Goal: Book appointment/travel/reservation

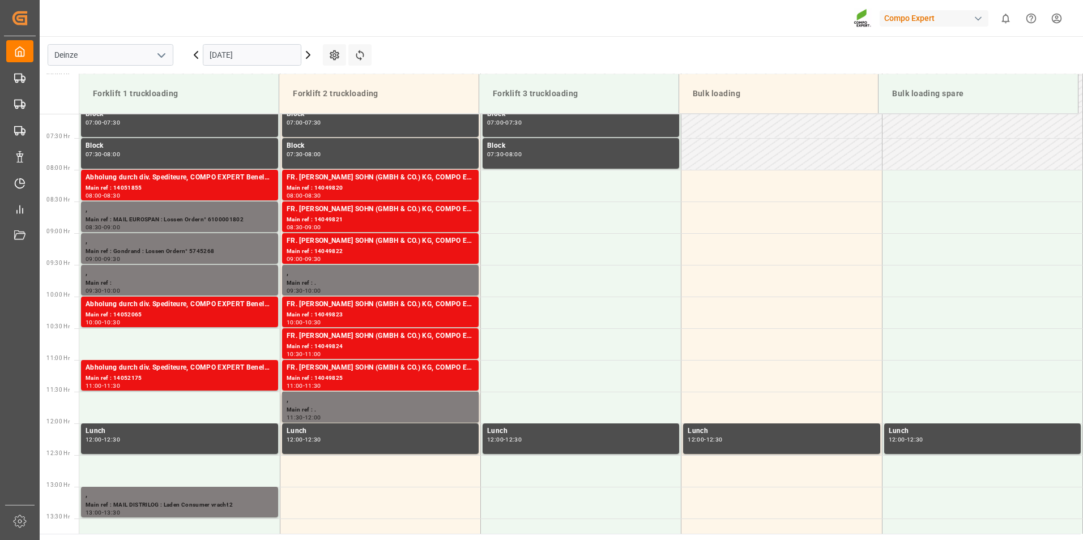
scroll to position [448, 0]
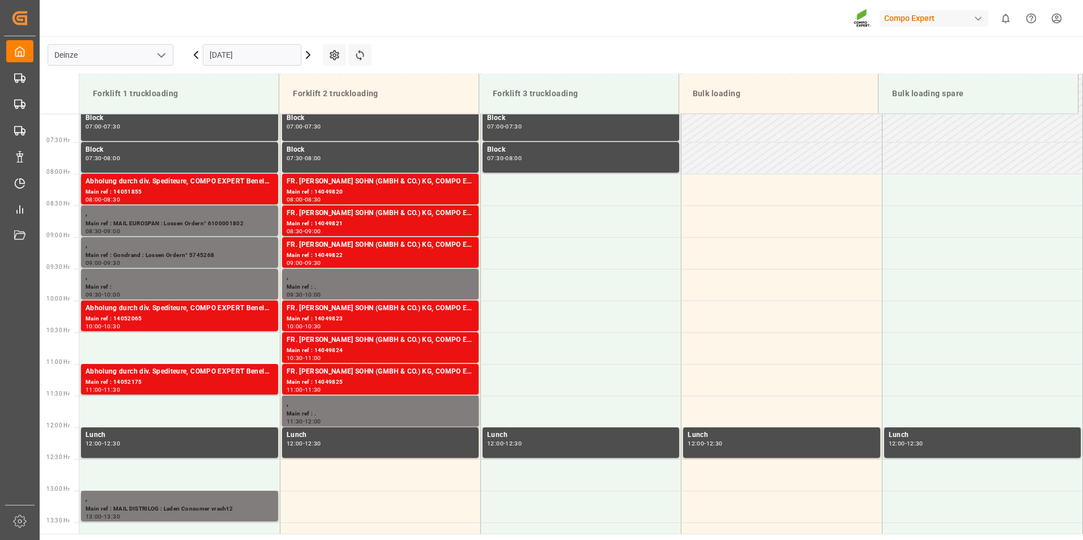
click at [267, 54] on input "[DATE]" at bounding box center [252, 55] width 99 height 22
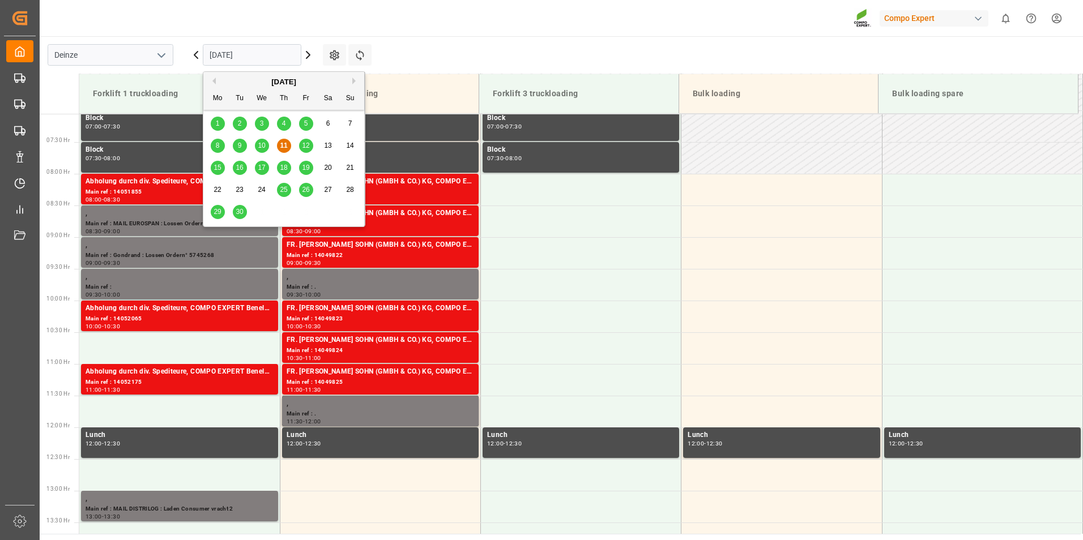
click at [218, 167] on span "15" at bounding box center [217, 168] width 7 height 8
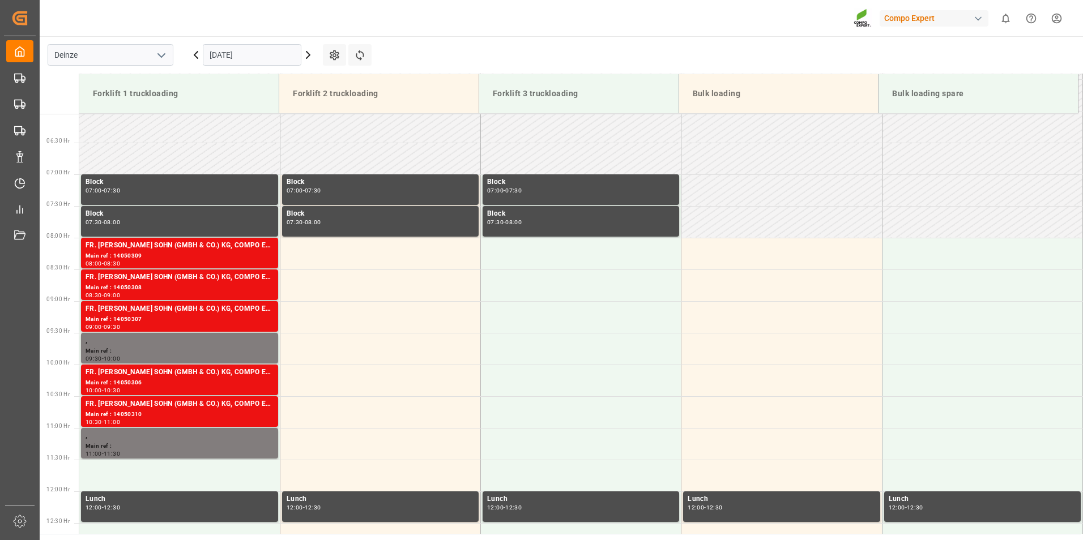
scroll to position [437, 0]
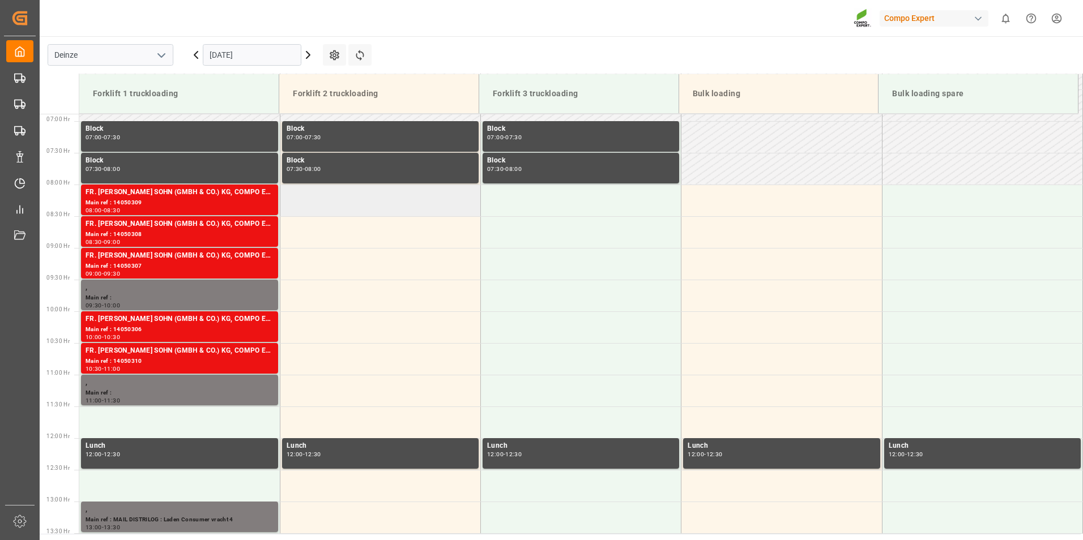
click at [313, 200] on td at bounding box center [380, 201] width 201 height 32
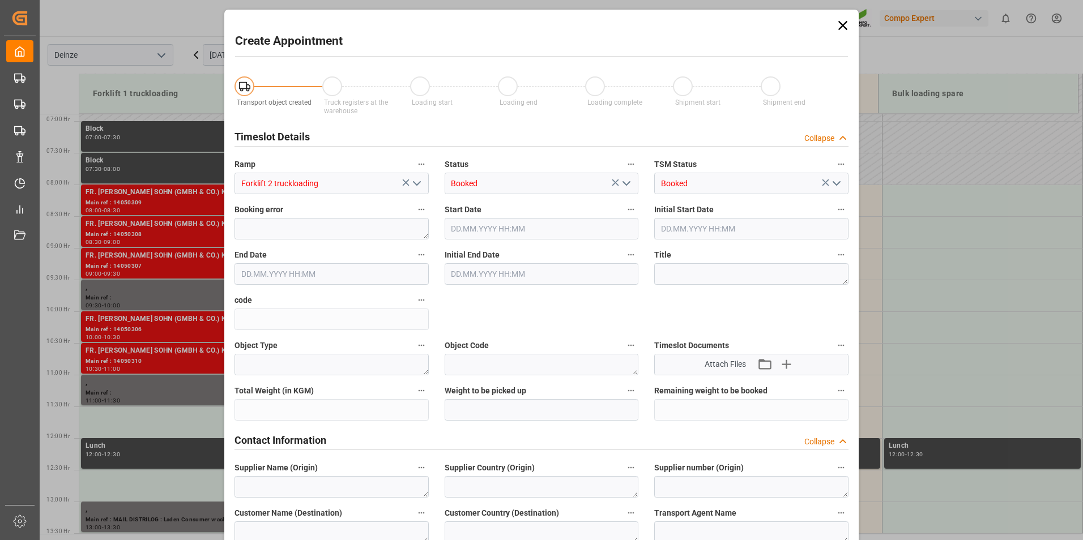
type input "[DATE] 08:00"
type input "[DATE] 08:30"
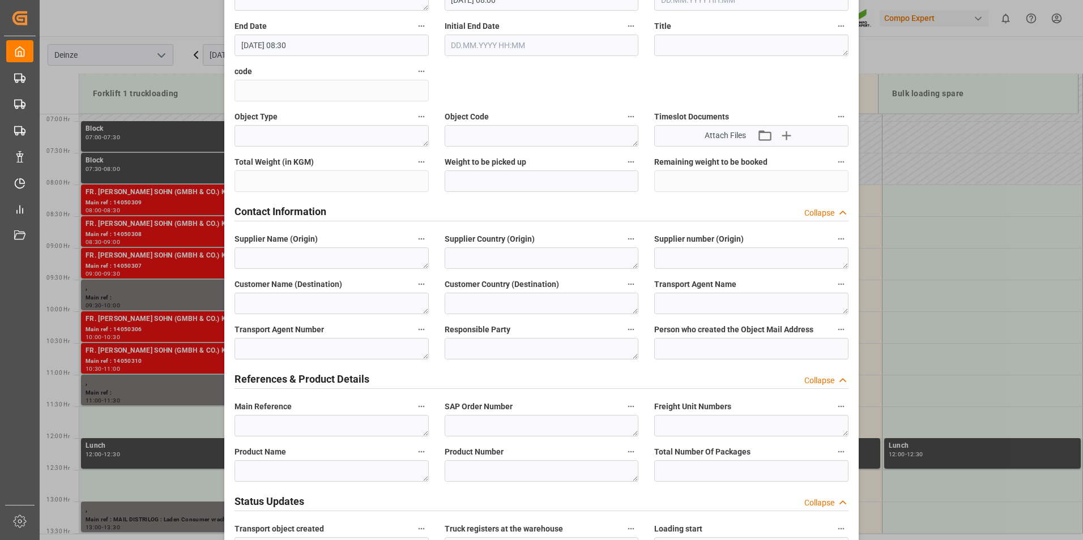
scroll to position [397, 0]
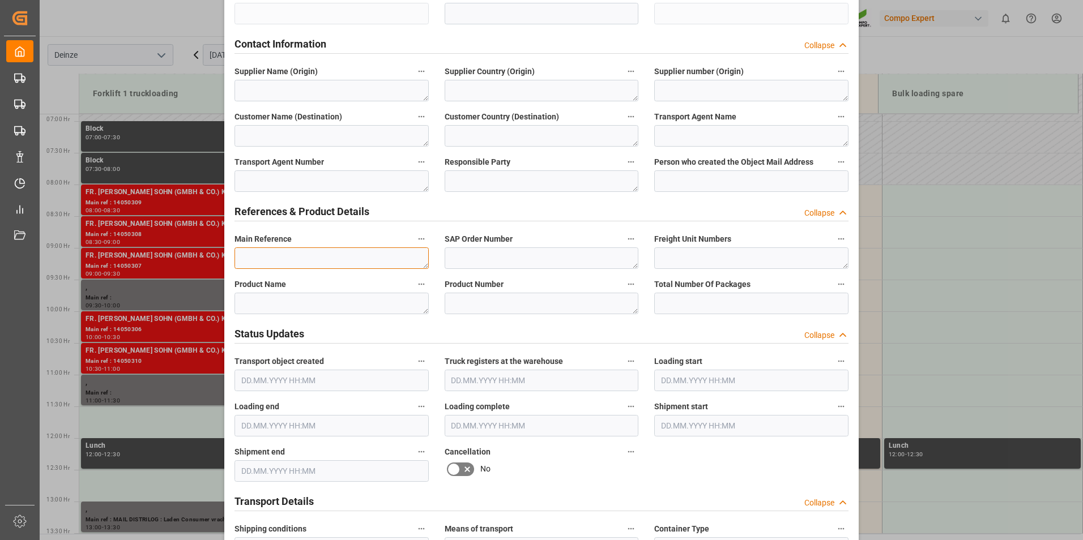
click at [242, 255] on textarea at bounding box center [332, 259] width 194 height 22
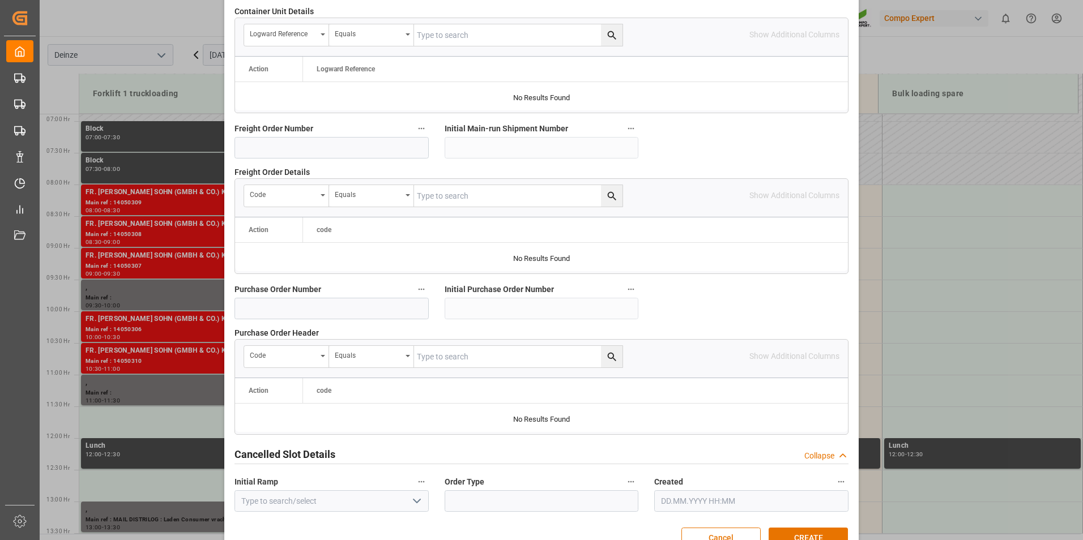
scroll to position [1032, 0]
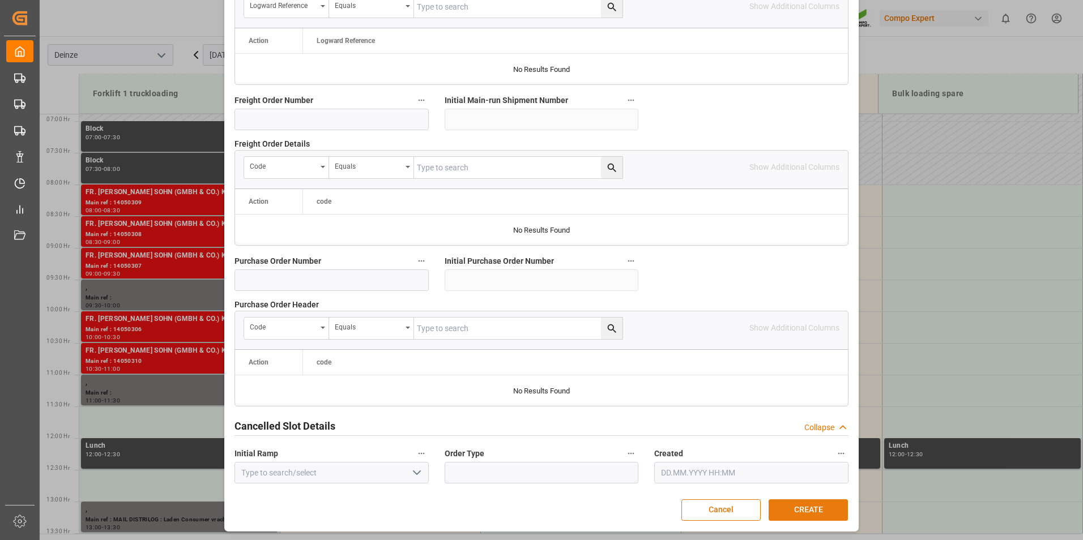
type textarea "MAIL DEN DOELDER : Lossen Ordern° 5745886"
click at [803, 509] on button "CREATE" at bounding box center [808, 511] width 79 height 22
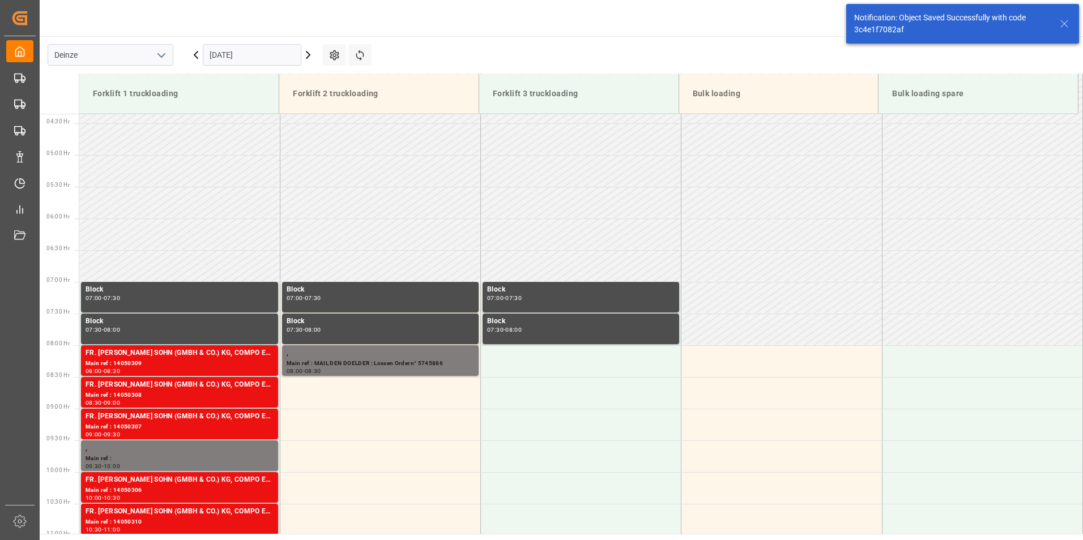
scroll to position [437, 0]
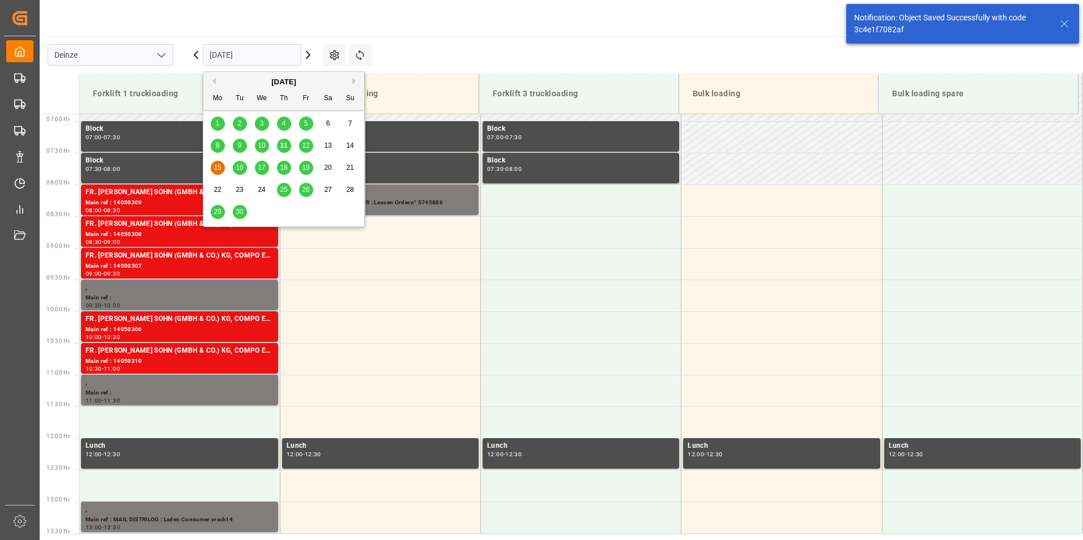
click at [261, 59] on input "[DATE]" at bounding box center [252, 55] width 99 height 22
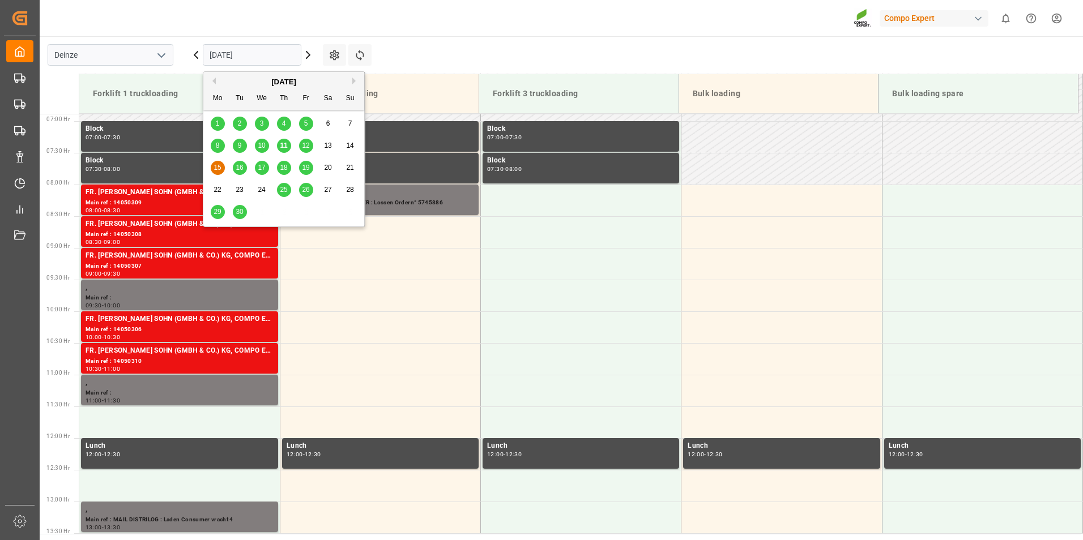
click at [240, 170] on span "16" at bounding box center [239, 168] width 7 height 8
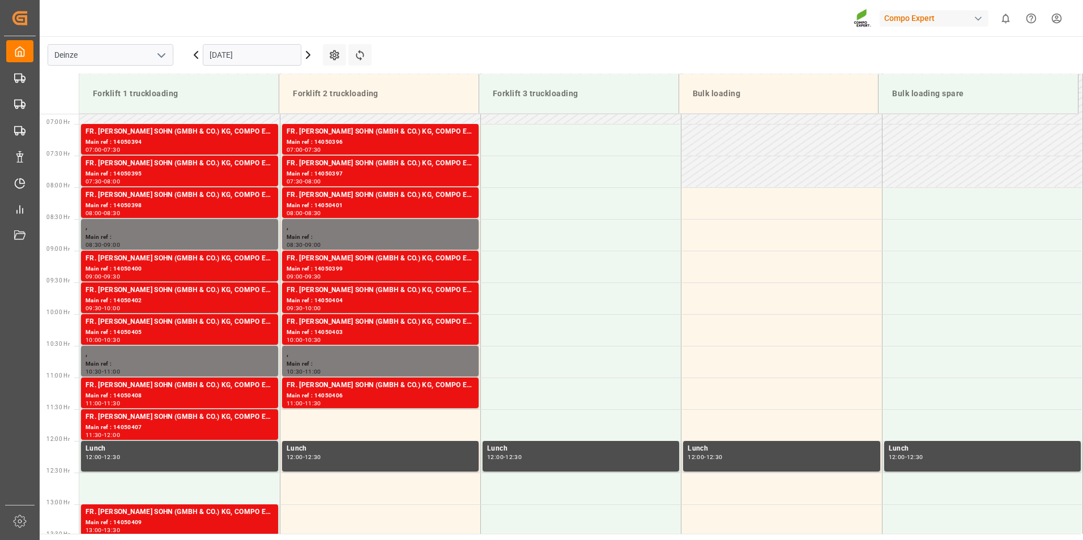
scroll to position [436, 0]
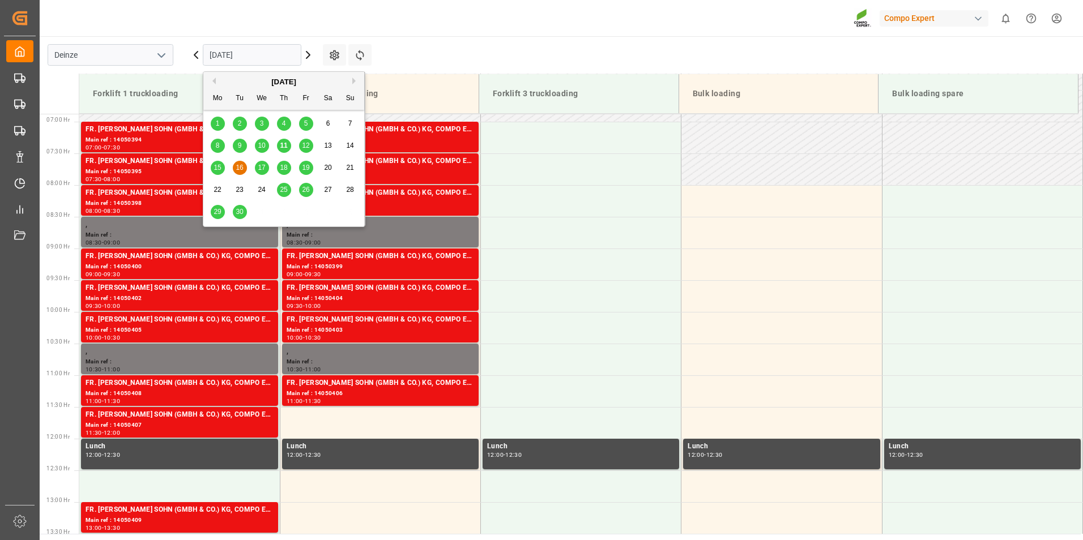
click at [289, 54] on input "[DATE]" at bounding box center [252, 55] width 99 height 22
click at [260, 171] on span "17" at bounding box center [261, 168] width 7 height 8
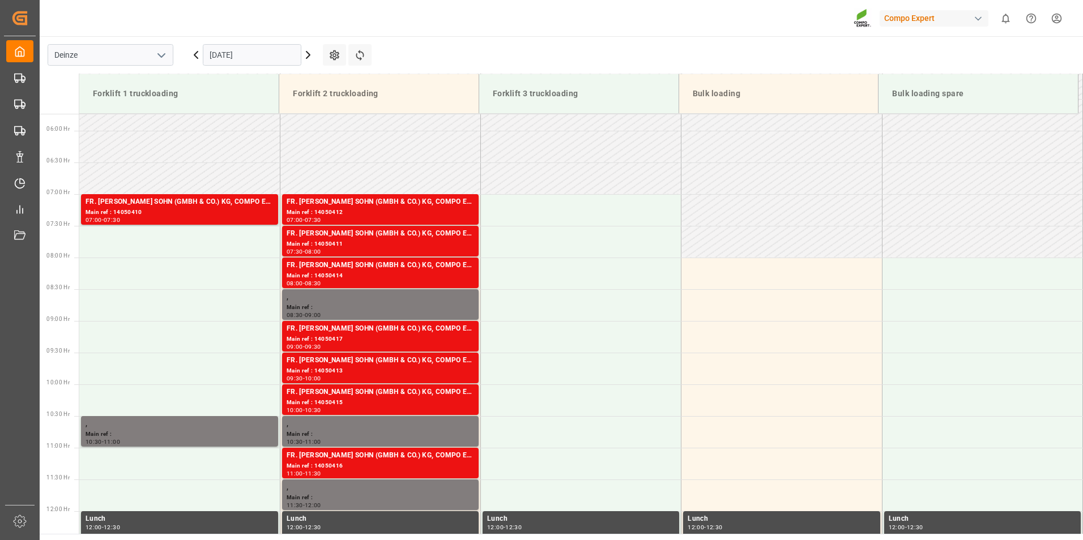
scroll to position [437, 0]
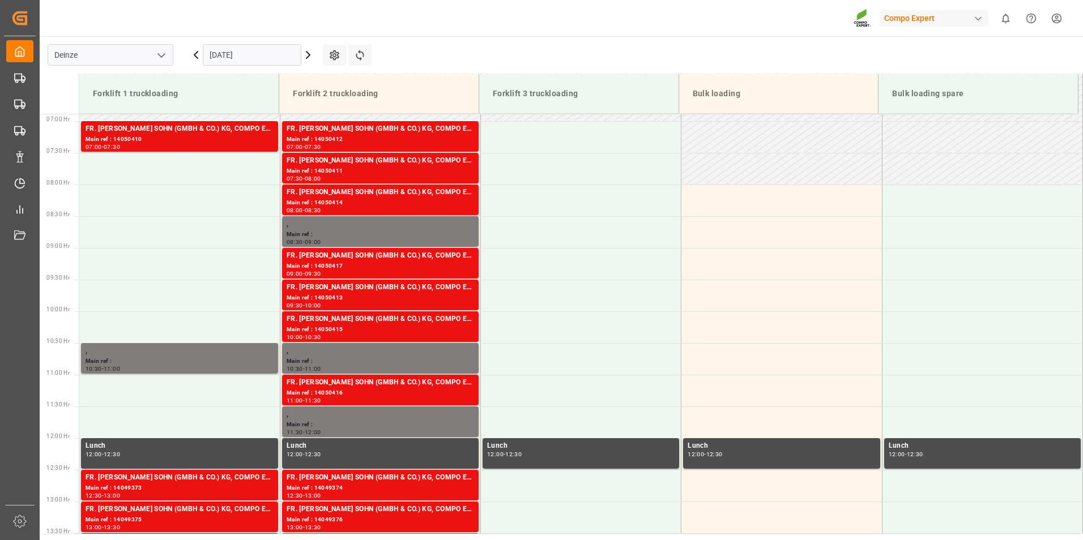
click at [280, 61] on input "[DATE]" at bounding box center [252, 55] width 99 height 22
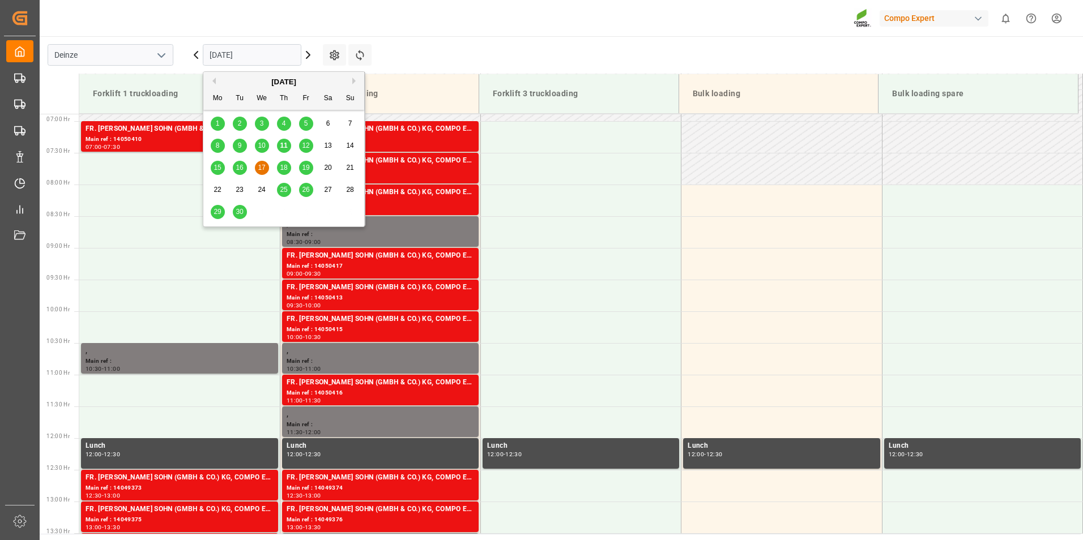
click at [282, 147] on span "11" at bounding box center [283, 146] width 7 height 8
